Goal: Information Seeking & Learning: Learn about a topic

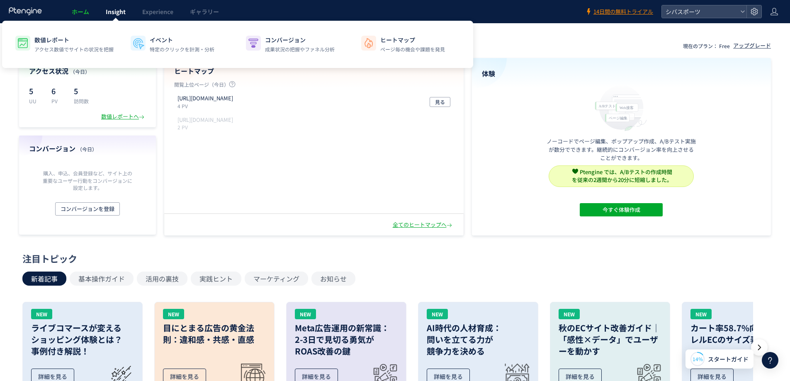
click at [120, 11] on span "Insight" at bounding box center [116, 11] width 20 height 8
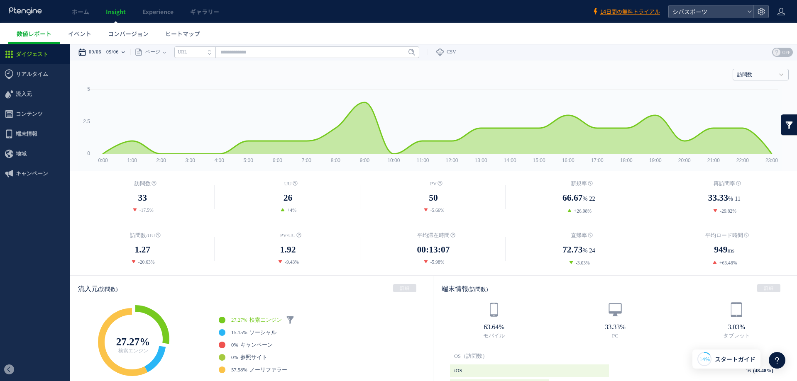
click at [130, 52] on div "09/06 09/06" at bounding box center [104, 52] width 52 height 17
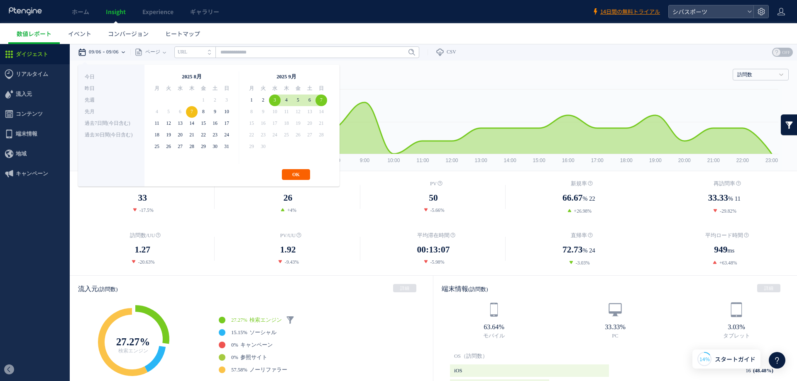
click at [300, 173] on button "OK" at bounding box center [296, 174] width 28 height 11
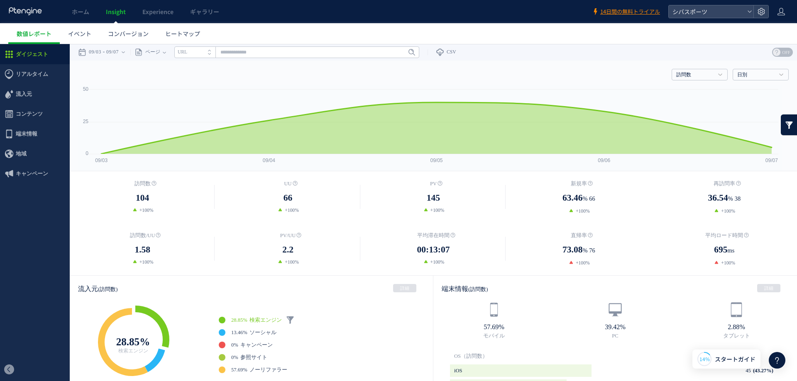
click at [114, 12] on span "Insight" at bounding box center [116, 11] width 20 height 8
click at [32, 12] on icon at bounding box center [25, 11] width 34 height 8
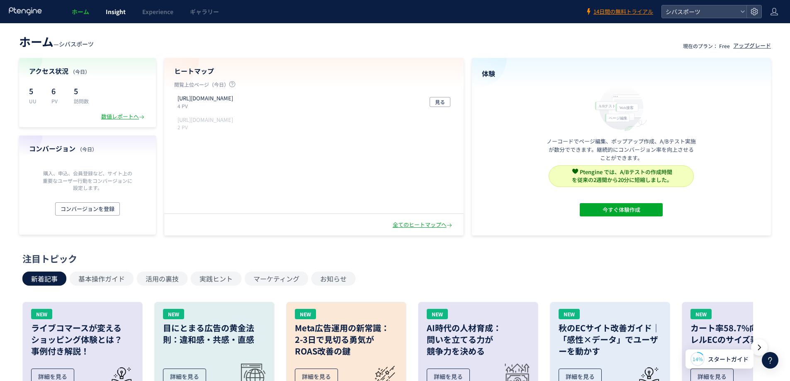
click at [117, 10] on span "Insight" at bounding box center [116, 11] width 20 height 8
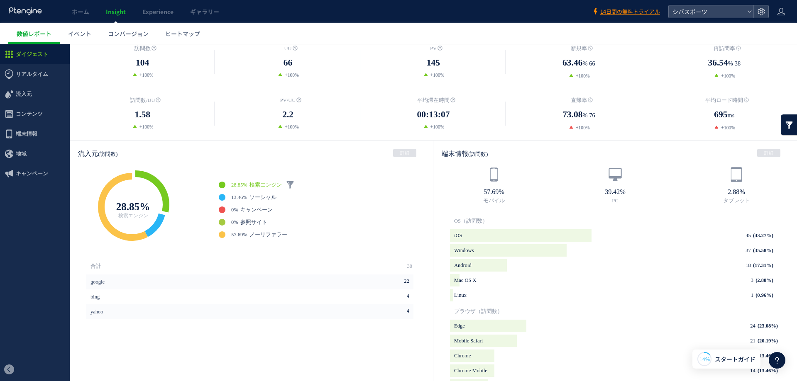
scroll to position [150, 0]
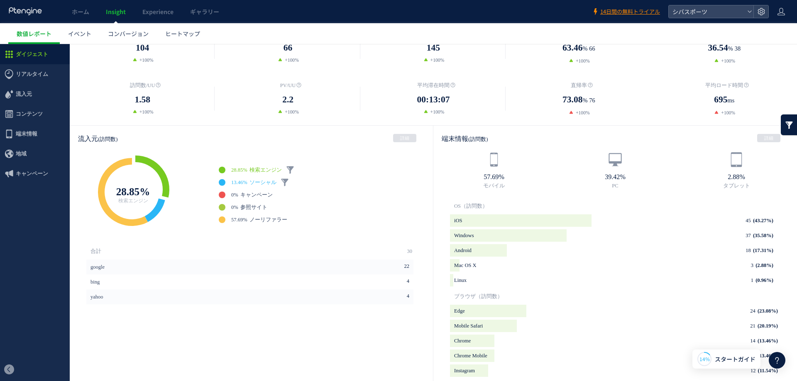
click at [268, 181] on span "ソーシャル" at bounding box center [262, 183] width 27 height 6
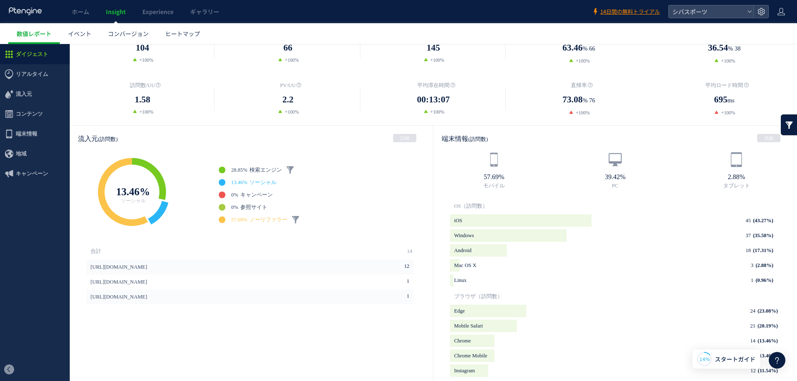
click at [273, 222] on span "ノーリファラー" at bounding box center [268, 220] width 38 height 6
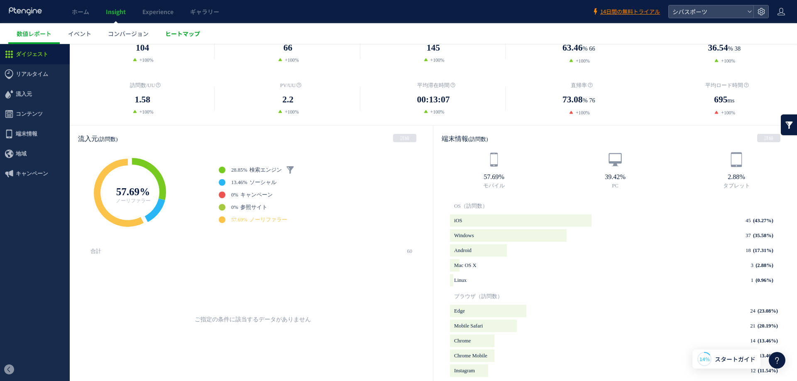
click at [185, 34] on span "ヒートマップ" at bounding box center [182, 33] width 35 height 8
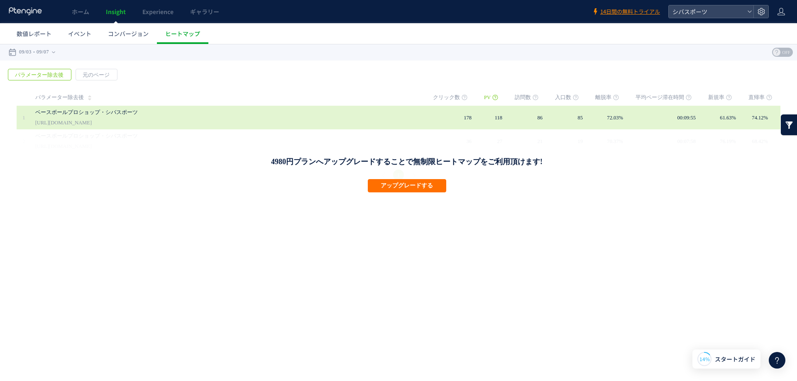
click at [90, 111] on link "ベースボールプロショップ・シバスポーツ" at bounding box center [226, 112] width 382 height 10
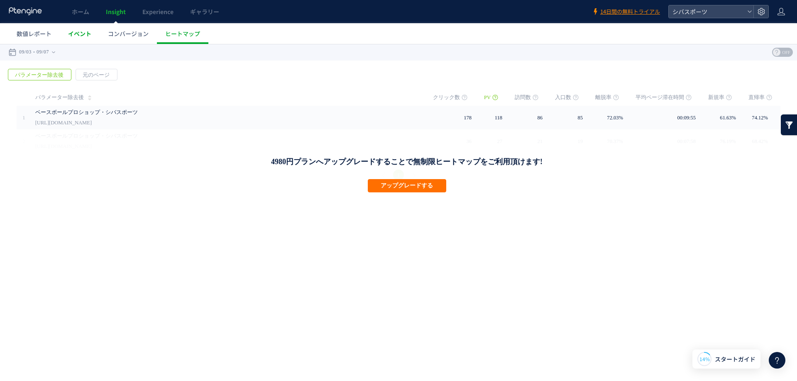
click at [84, 32] on span "イベント" at bounding box center [79, 33] width 23 height 8
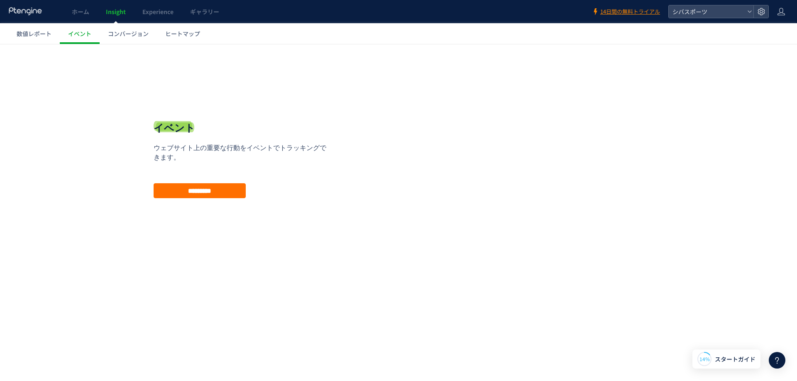
click at [22, 11] on use at bounding box center [25, 11] width 33 height 8
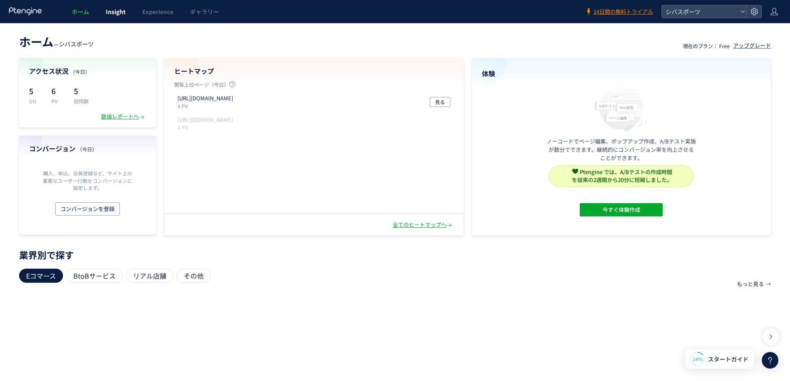
click at [115, 13] on span "Insight" at bounding box center [116, 11] width 20 height 8
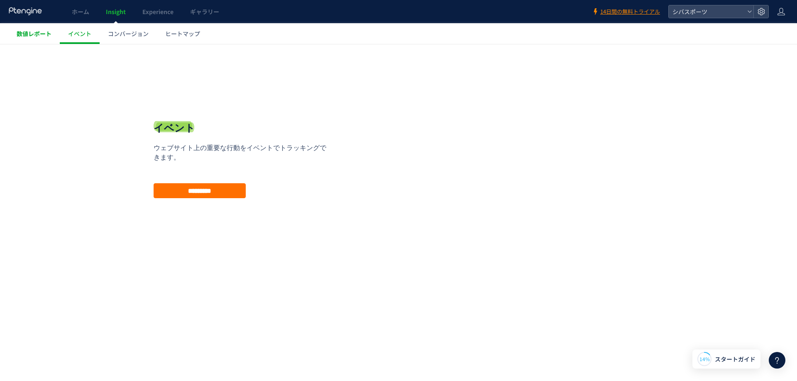
click at [33, 37] on span "数値レポート" at bounding box center [34, 33] width 35 height 8
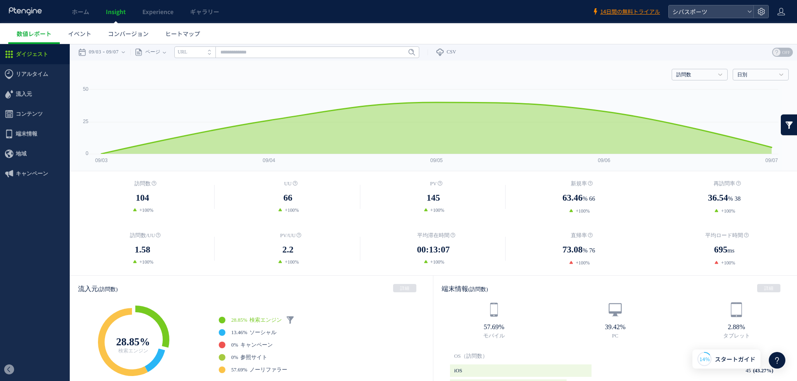
click at [16, 8] on icon at bounding box center [25, 11] width 34 height 8
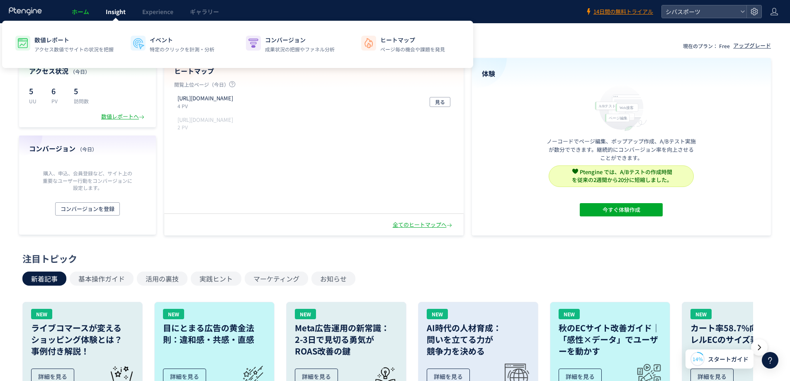
click at [117, 11] on span "Insight" at bounding box center [116, 11] width 20 height 8
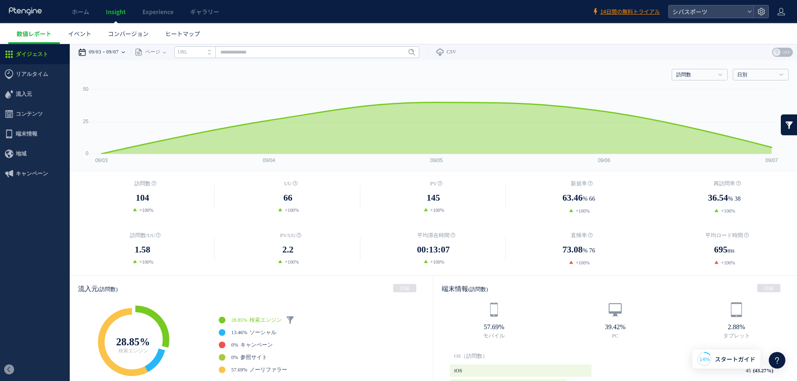
click at [130, 52] on div "09/03 09/07" at bounding box center [104, 52] width 52 height 17
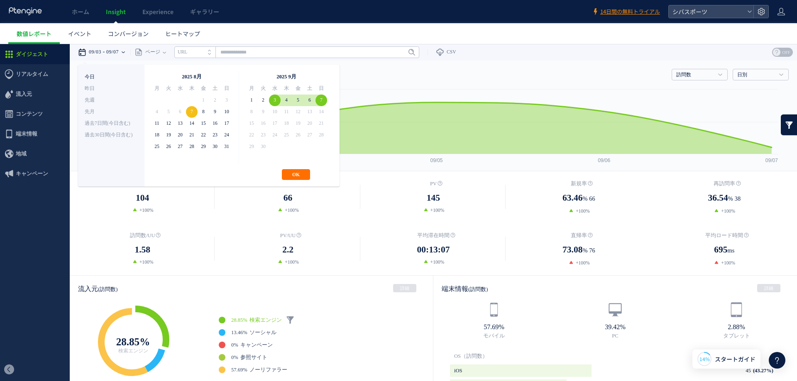
click at [91, 74] on li "今日" at bounding box center [111, 77] width 53 height 12
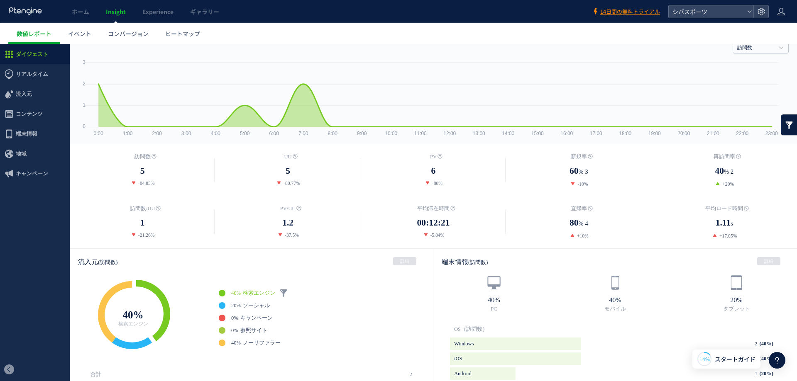
scroll to position [41, 0]
